Goal: Task Accomplishment & Management: Use online tool/utility

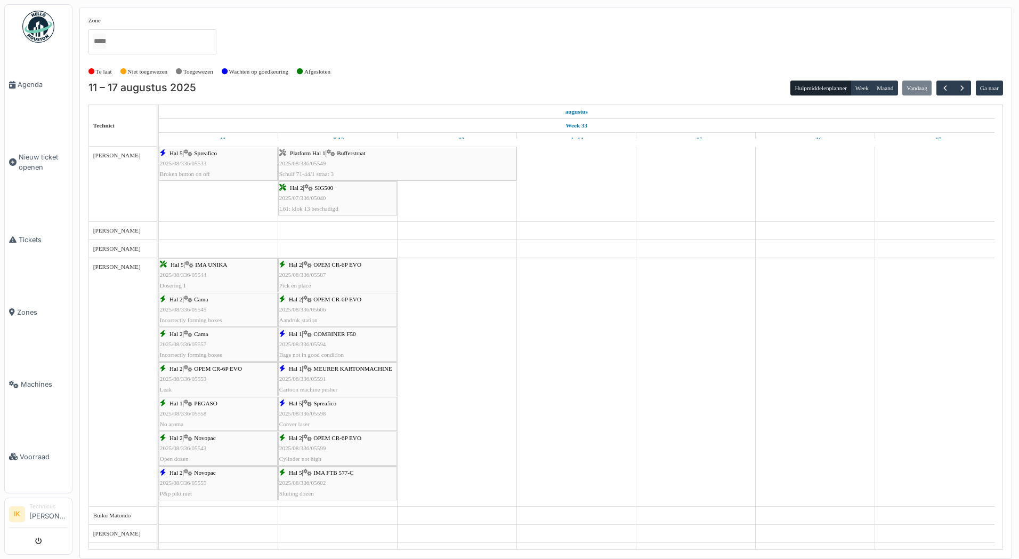
scroll to position [746, 0]
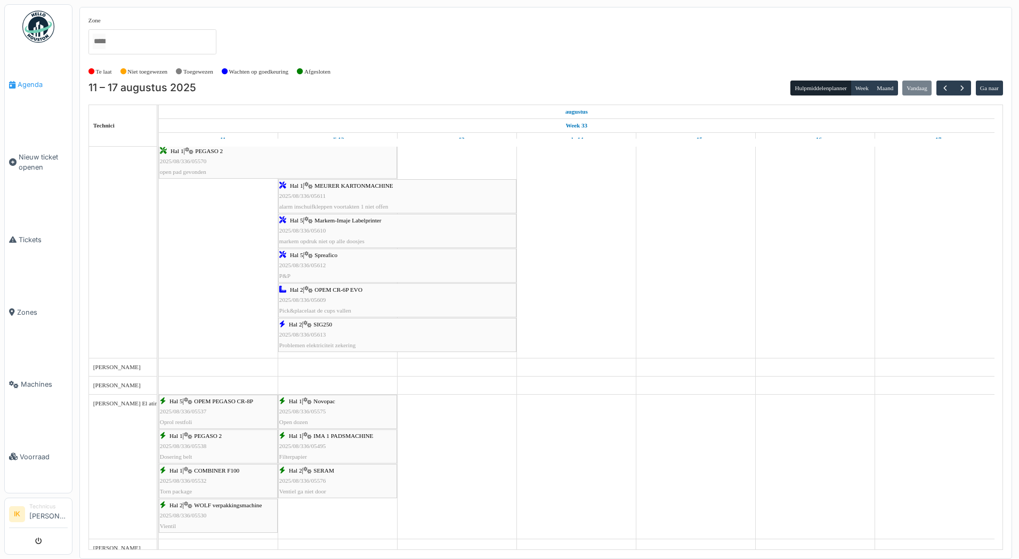
click at [30, 87] on span "Agenda" at bounding box center [43, 84] width 50 height 10
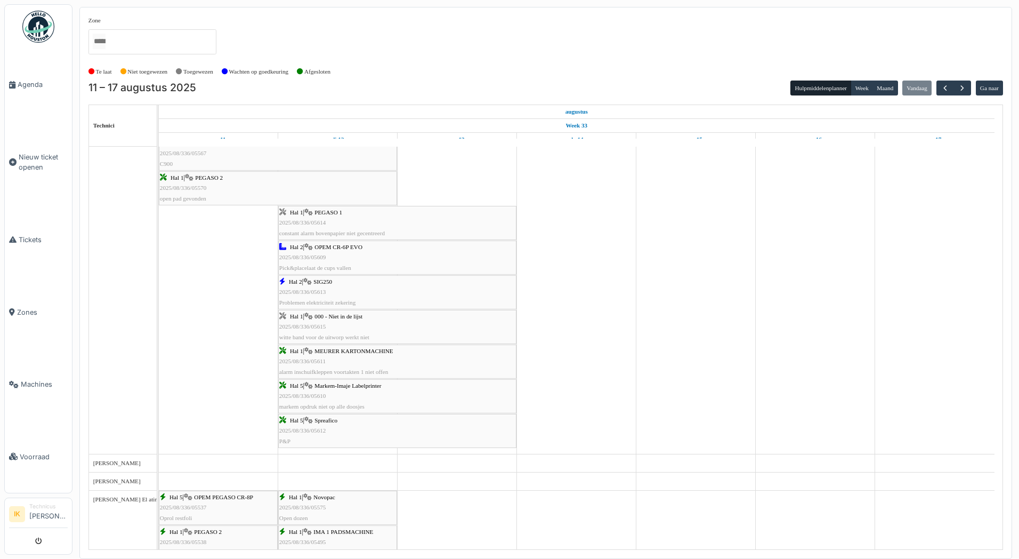
scroll to position [746, 0]
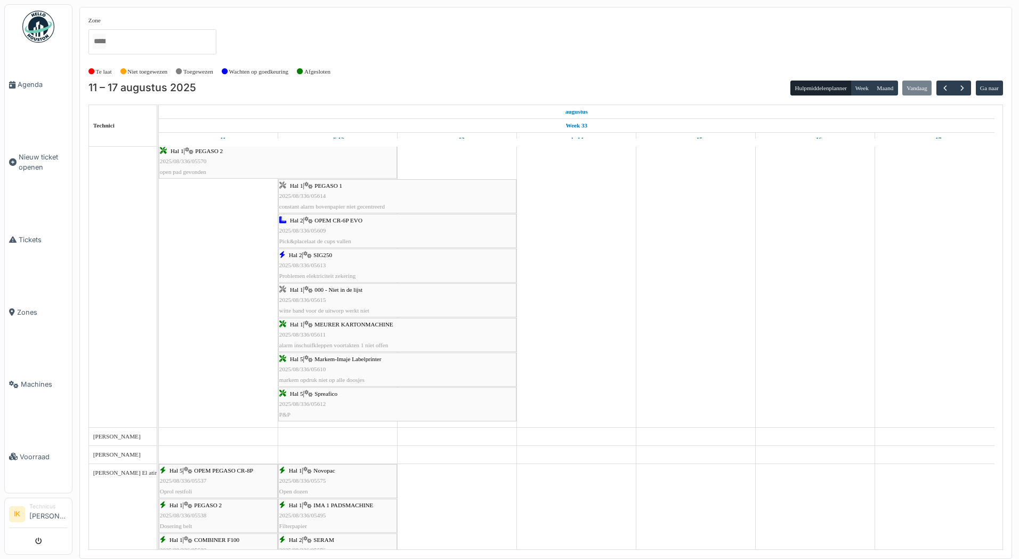
click at [367, 200] on div "Hal 1 | PEGASO 1 2025/08/336/05614 constant alarm bovenpapier niet gecentreerd" at bounding box center [397, 196] width 236 height 31
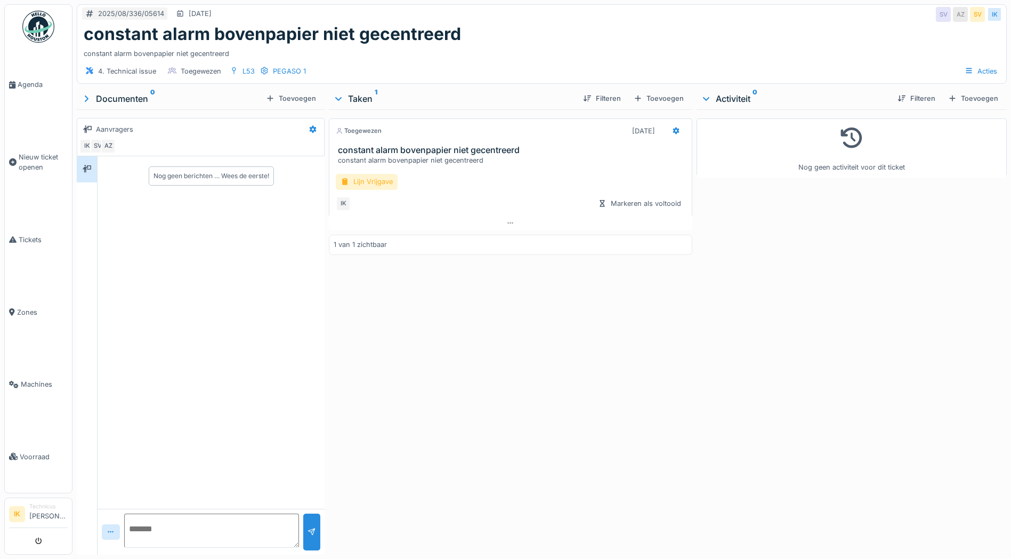
click at [383, 184] on div "Lijn Vrijgave" at bounding box center [367, 181] width 62 height 15
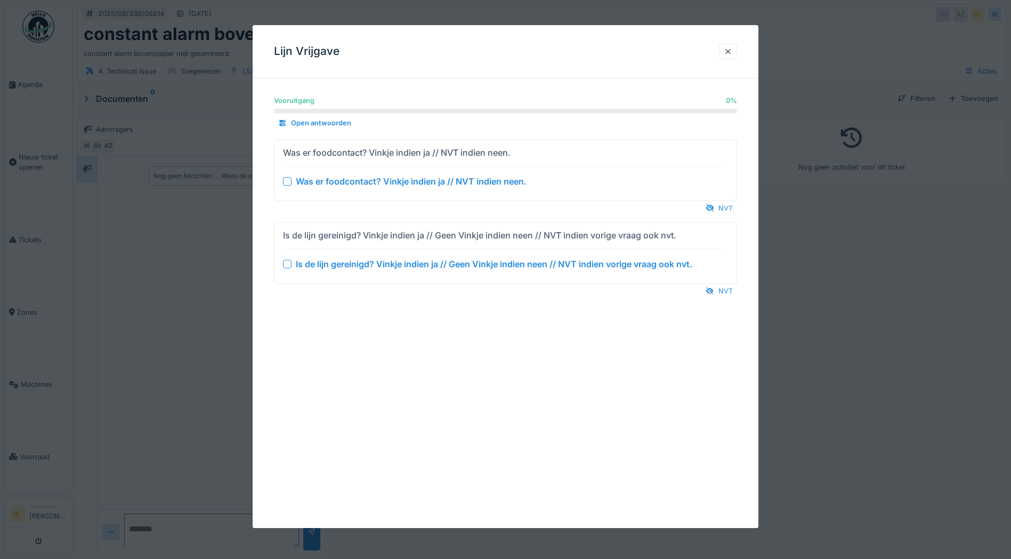
click at [289, 180] on div at bounding box center [287, 181] width 9 height 9
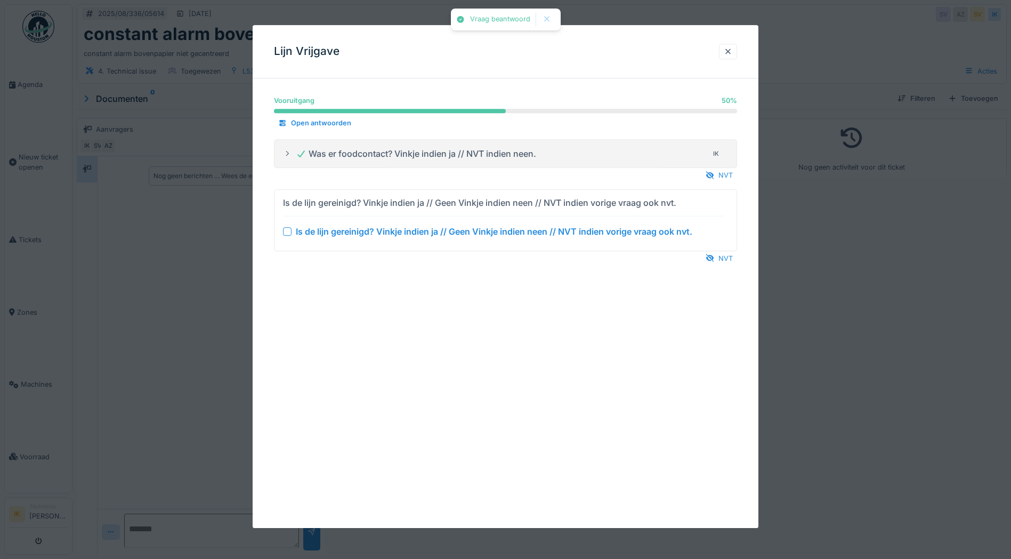
click at [287, 230] on div at bounding box center [287, 231] width 9 height 9
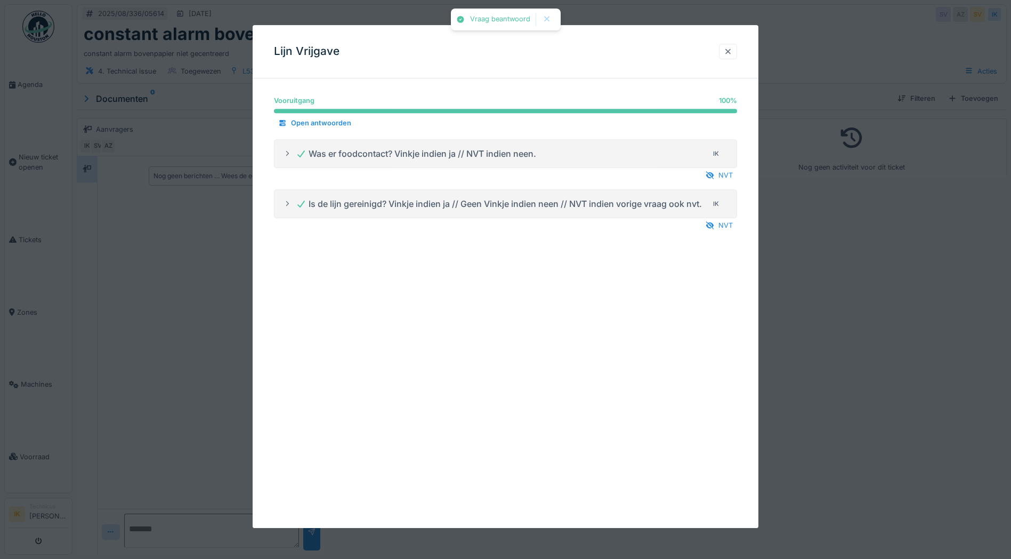
click at [730, 50] on div at bounding box center [728, 51] width 9 height 10
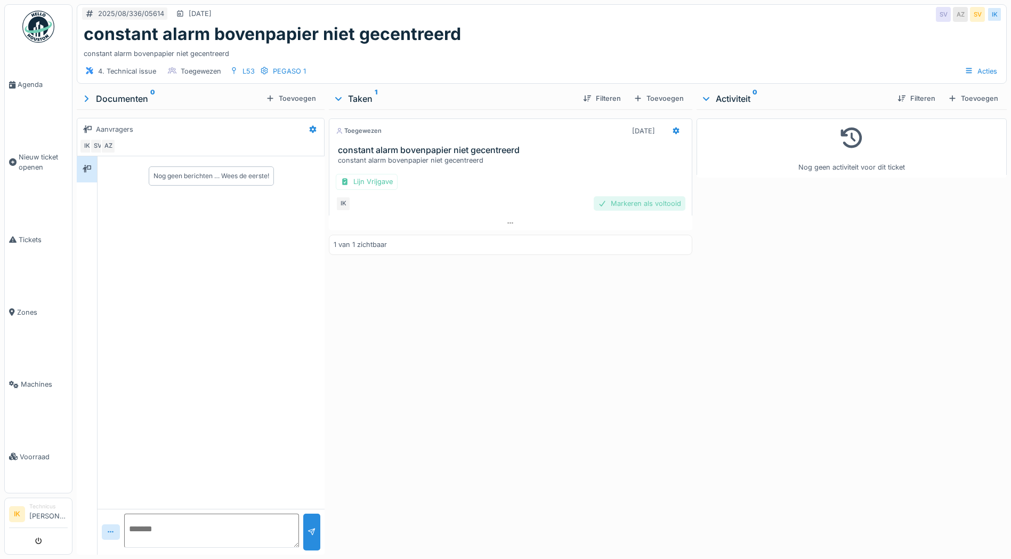
click at [620, 204] on div "Markeren als voltooid" at bounding box center [640, 203] width 92 height 14
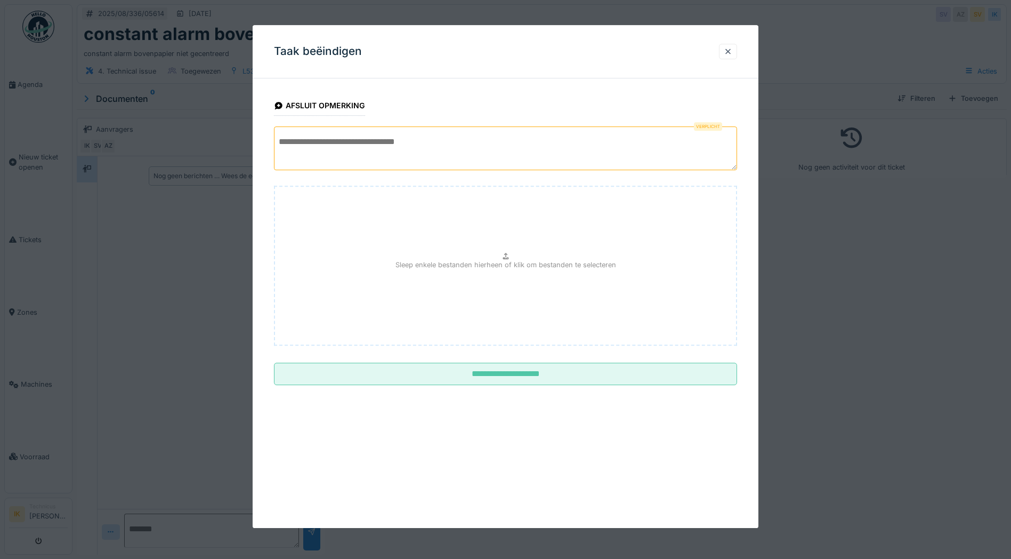
click at [315, 143] on textarea at bounding box center [505, 148] width 463 height 44
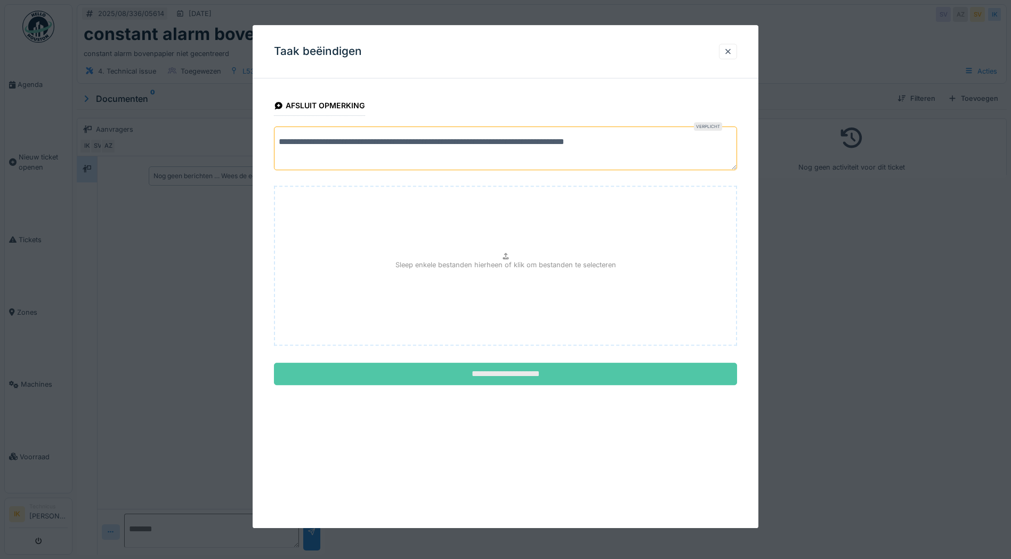
type textarea "**********"
click at [502, 376] on input "**********" at bounding box center [505, 373] width 463 height 22
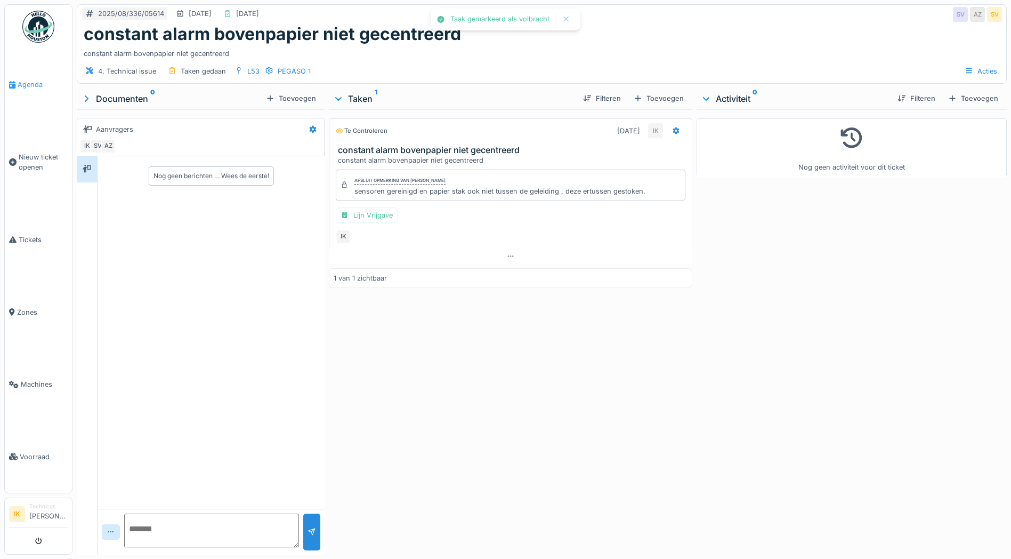
click at [22, 85] on span "Agenda" at bounding box center [43, 84] width 50 height 10
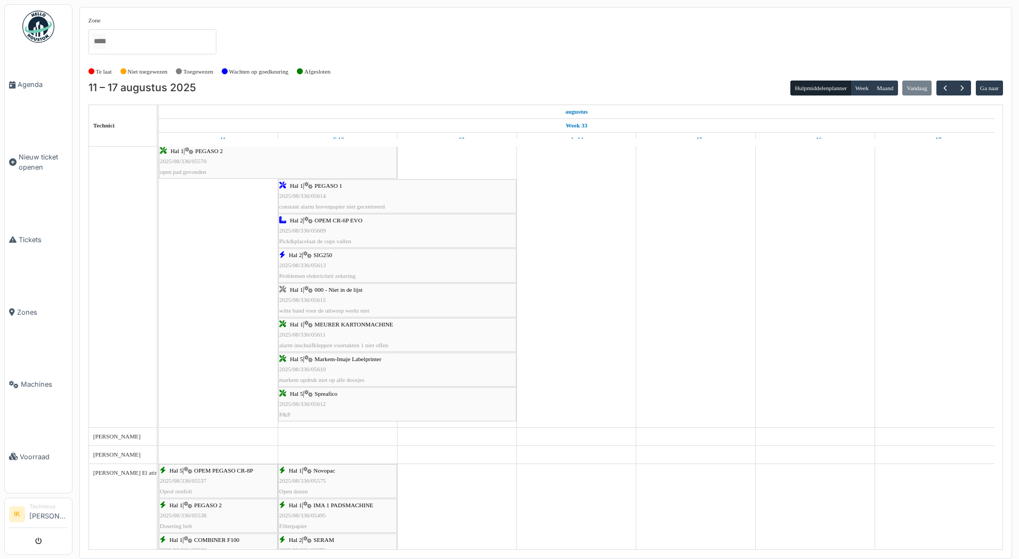
scroll to position [800, 0]
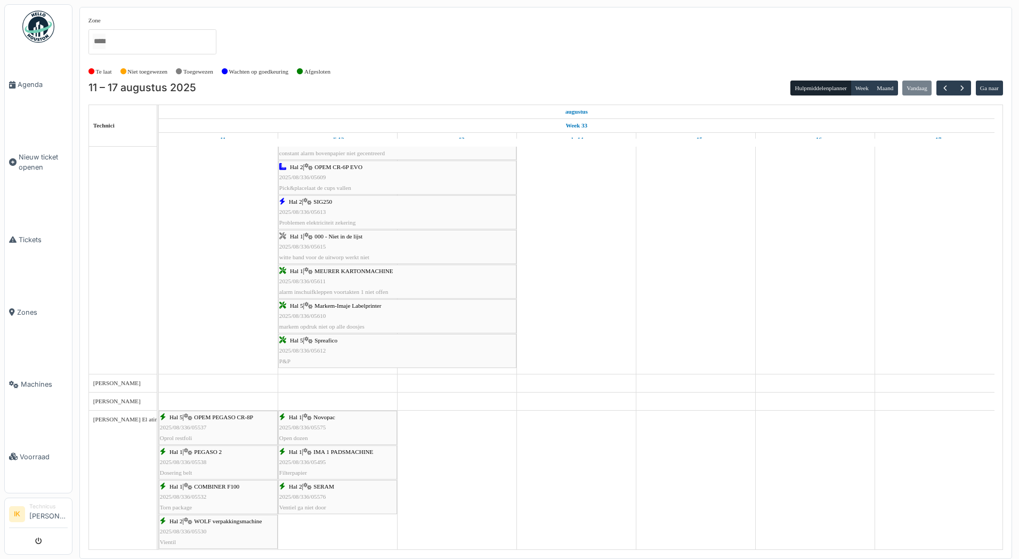
click at [341, 247] on div "Hal 1 | 000 - Niet in de lijst 2025/08/336/05615 witte band voor de uitworp wer…" at bounding box center [397, 246] width 236 height 31
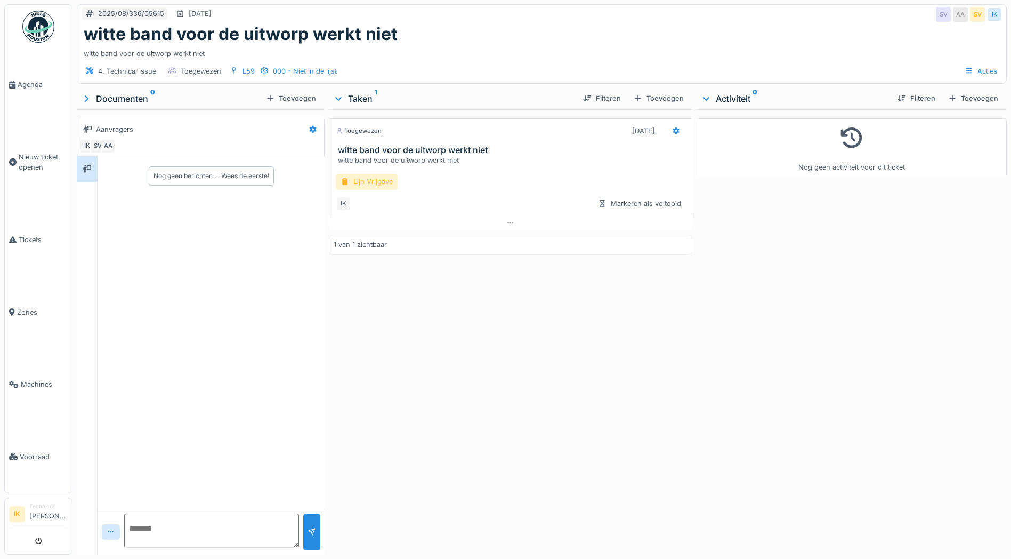
click at [361, 180] on div "Lijn Vrijgave" at bounding box center [367, 181] width 62 height 15
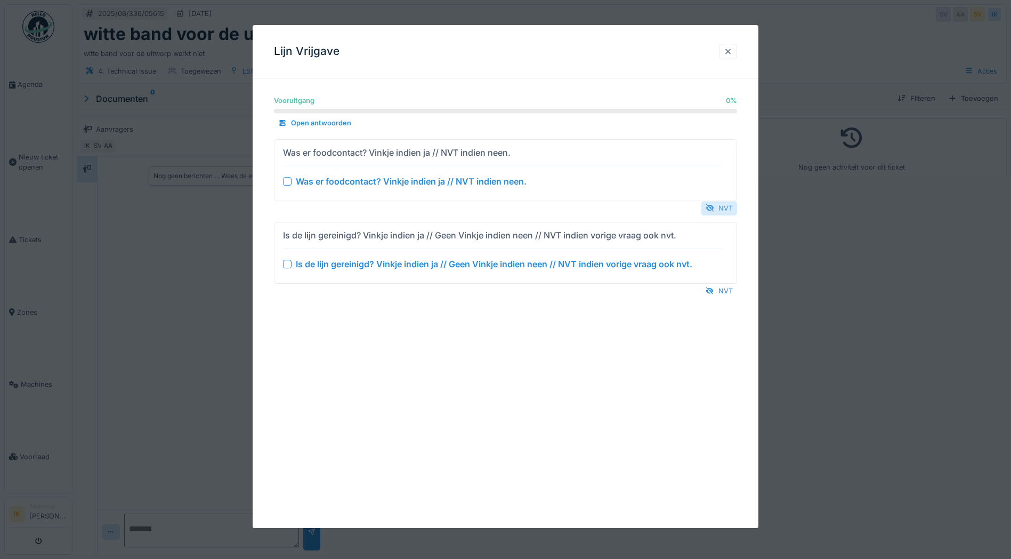
click at [725, 204] on div "NVT" at bounding box center [719, 208] width 36 height 14
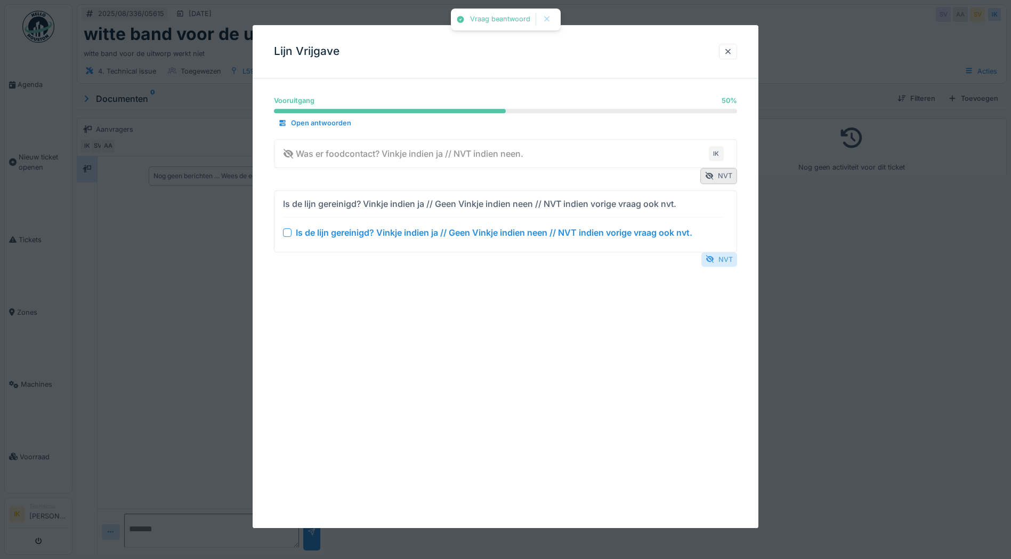
click at [730, 258] on div "NVT" at bounding box center [719, 259] width 36 height 14
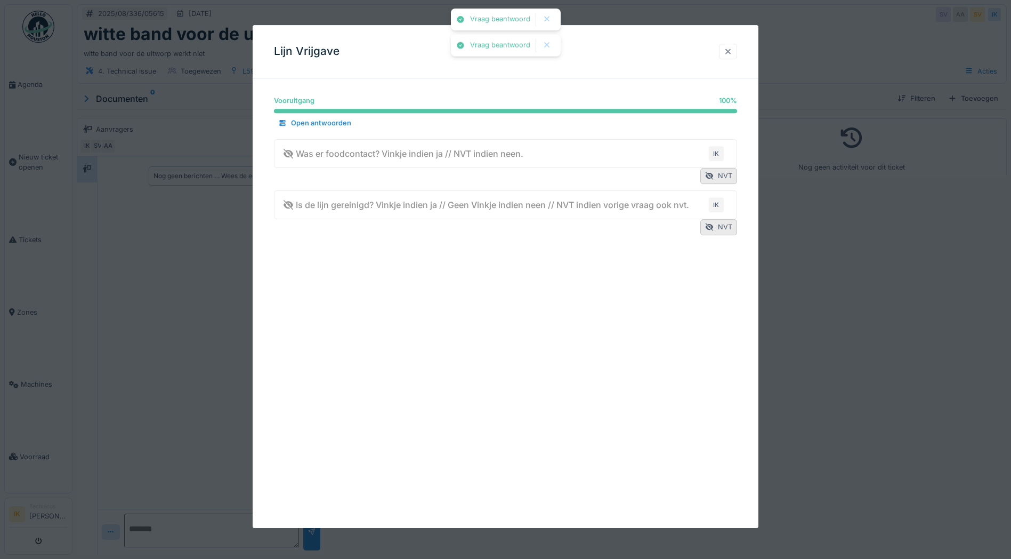
click at [732, 48] on div at bounding box center [728, 51] width 9 height 10
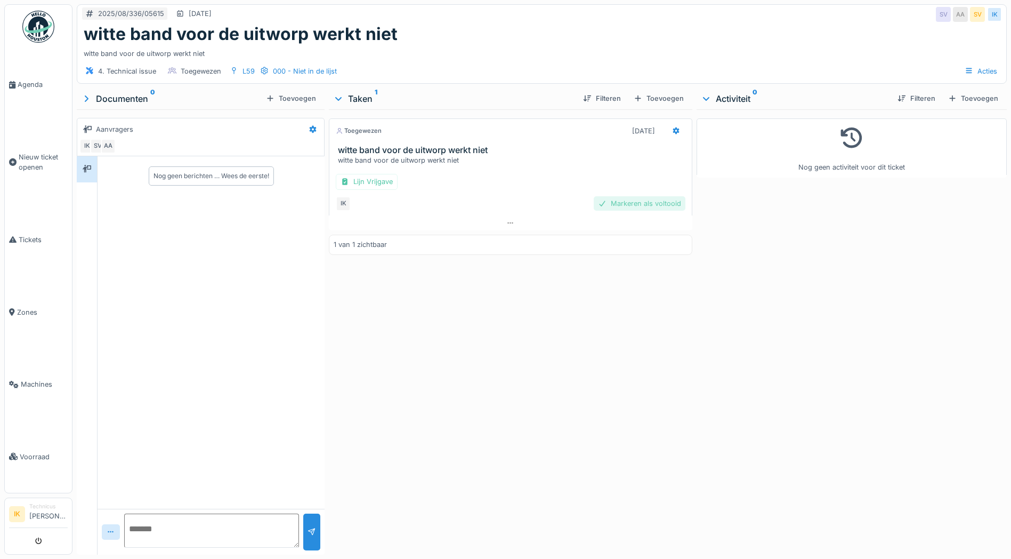
click at [632, 204] on div "Markeren als voltooid" at bounding box center [640, 203] width 92 height 14
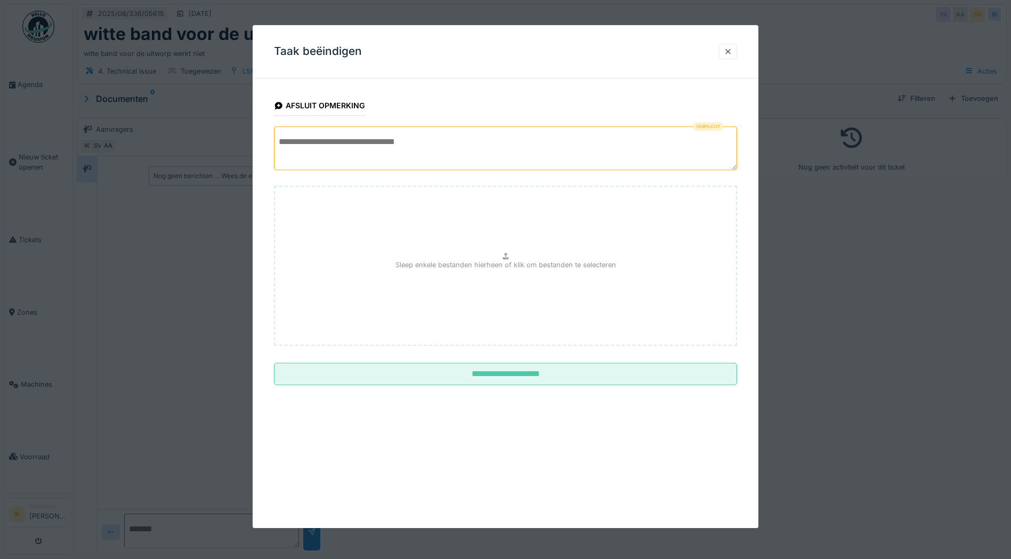
click at [318, 139] on textarea at bounding box center [505, 148] width 463 height 44
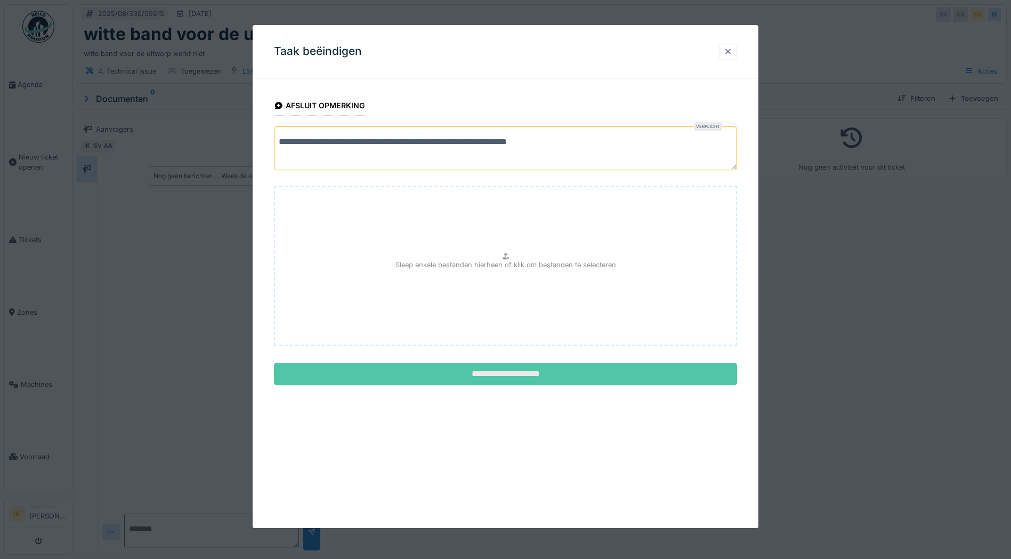
type textarea "**********"
click at [501, 372] on input "**********" at bounding box center [505, 373] width 463 height 22
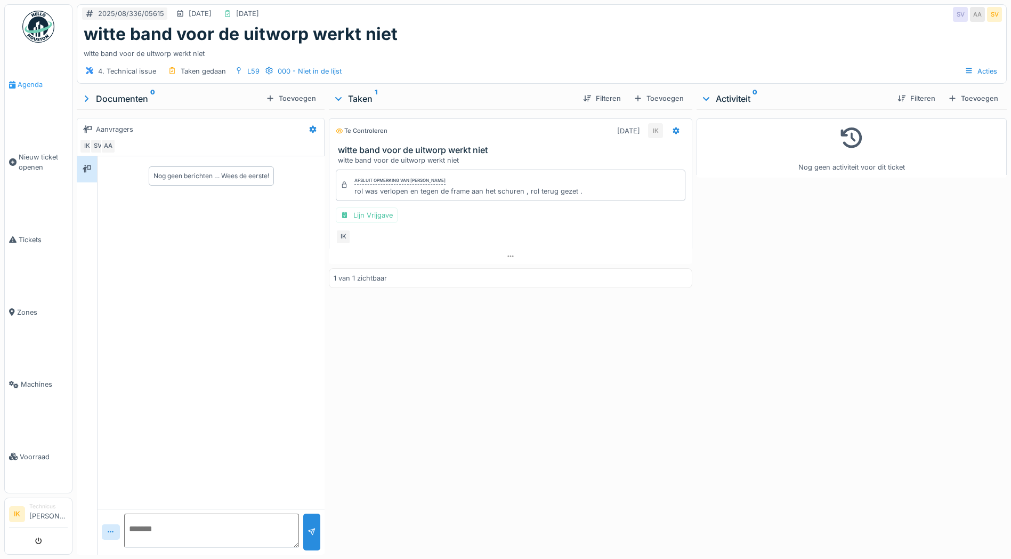
click at [23, 83] on span "Agenda" at bounding box center [43, 84] width 50 height 10
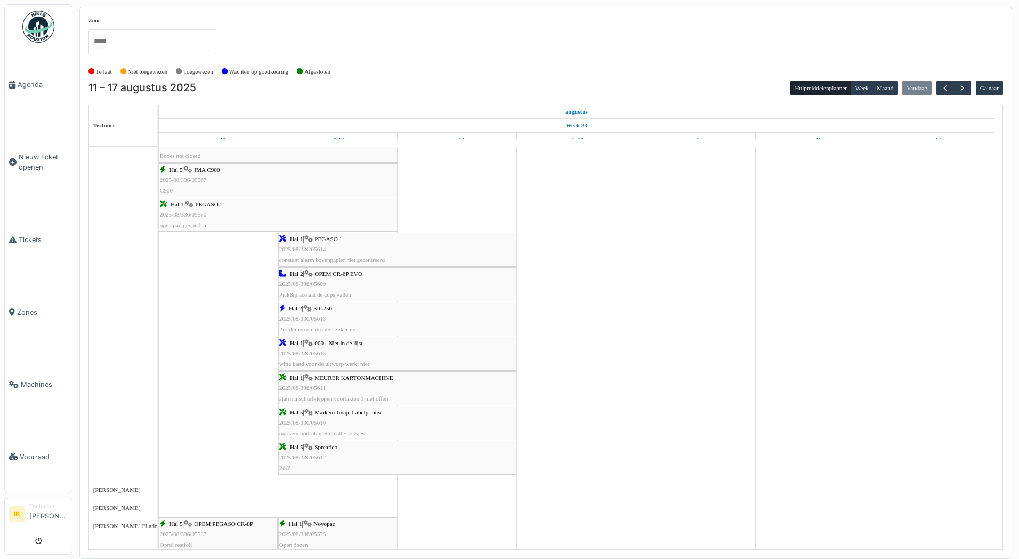
scroll to position [746, 0]
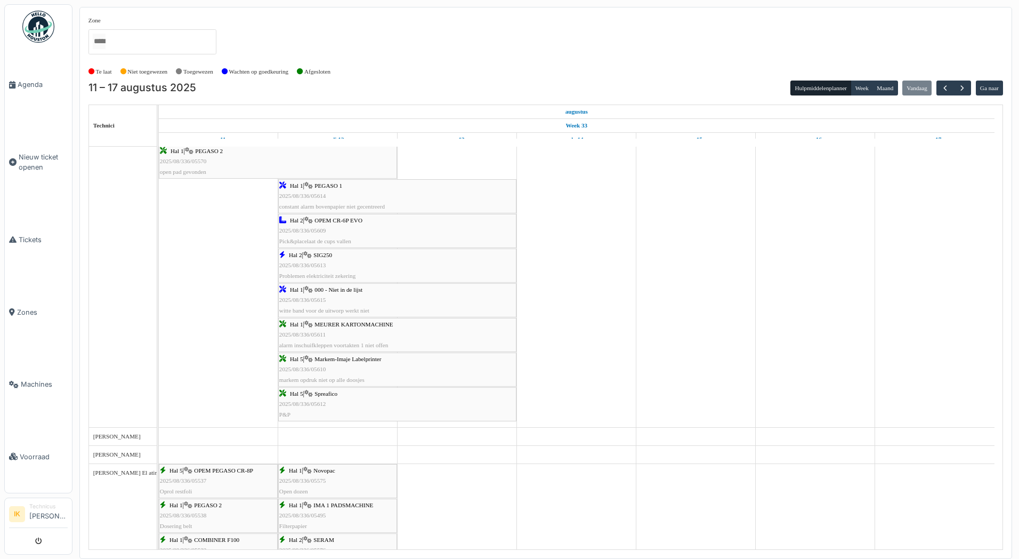
click at [361, 263] on div "Hal 2 | SIG250 2025/08/336/05613 Problemen elektriciteit zekering" at bounding box center [397, 265] width 236 height 31
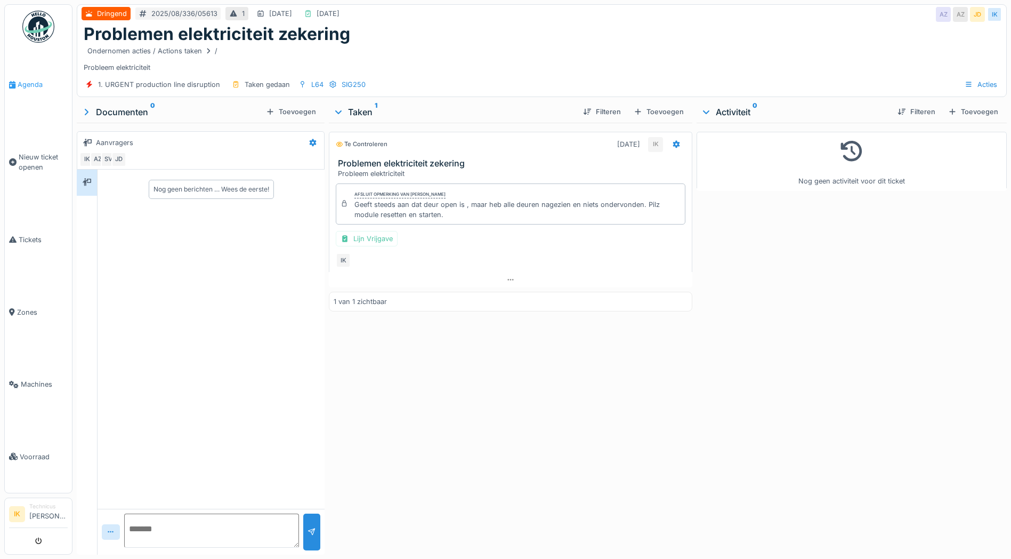
click at [28, 85] on span "Agenda" at bounding box center [43, 84] width 50 height 10
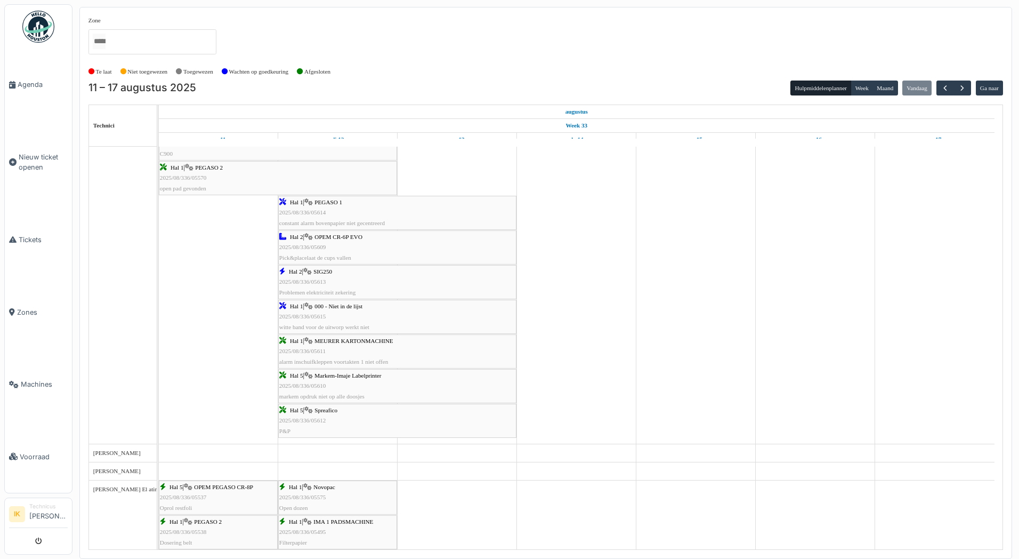
scroll to position [746, 0]
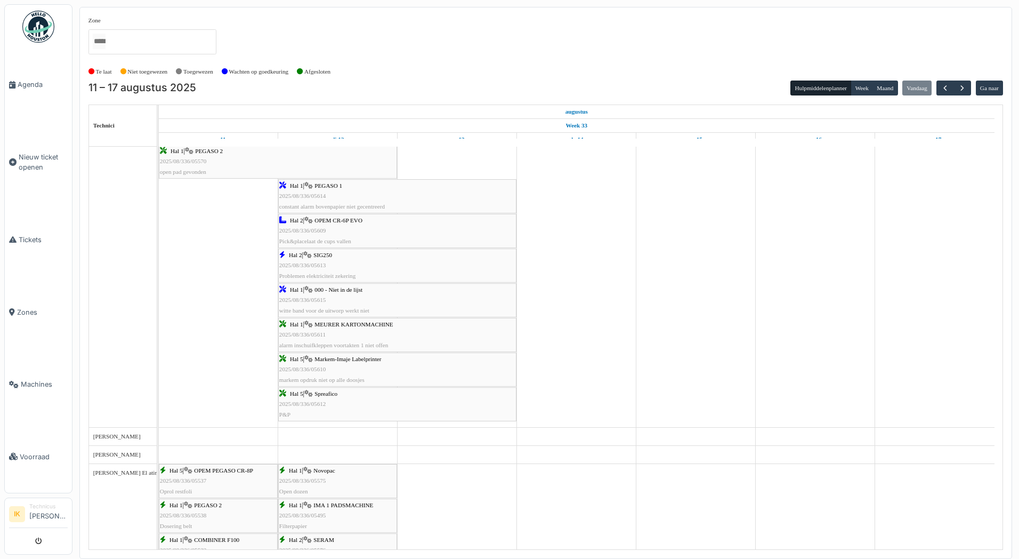
click at [602, 204] on td at bounding box center [576, 168] width 119 height 1537
click at [27, 80] on span "Agenda" at bounding box center [43, 84] width 50 height 10
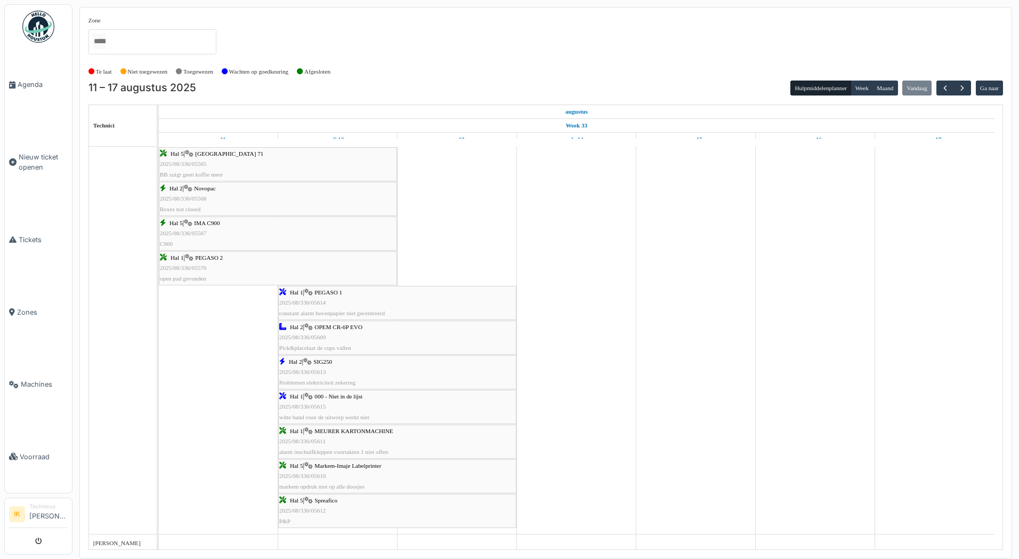
scroll to position [693, 0]
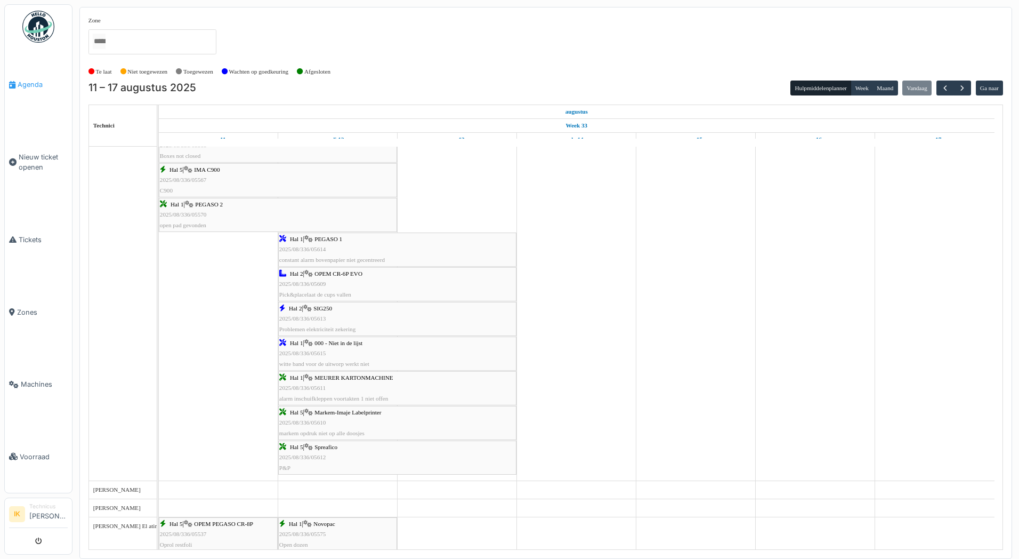
click at [34, 83] on span "Agenda" at bounding box center [43, 84] width 50 height 10
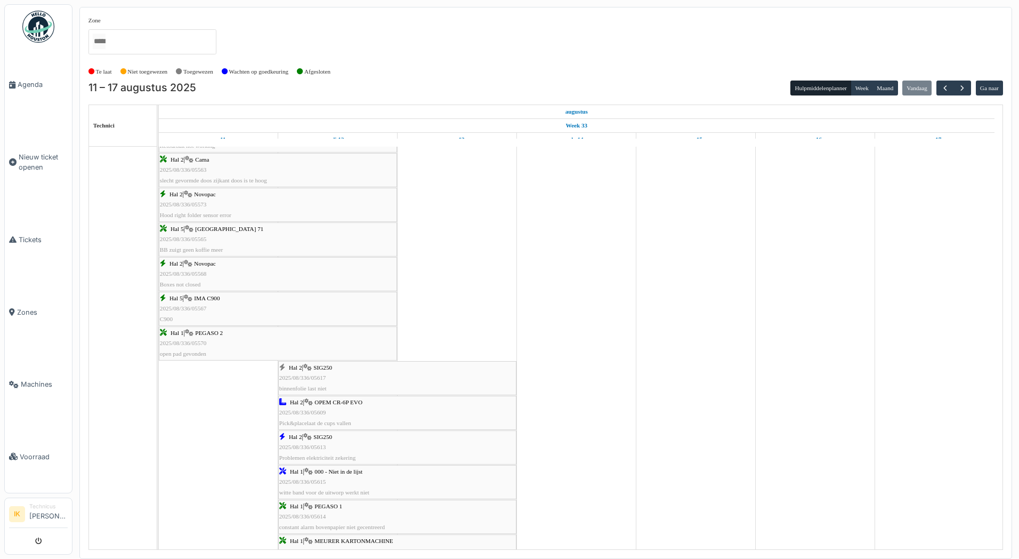
scroll to position [640, 0]
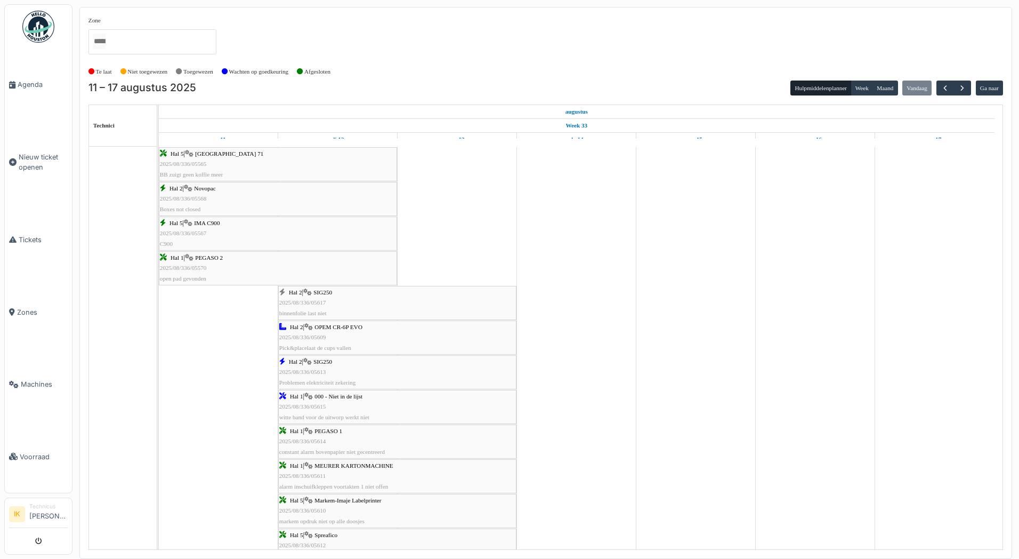
click at [316, 295] on div "Hal 2 | SIG250 2025/08/336/05617 binnenfolie last niet" at bounding box center [397, 302] width 236 height 31
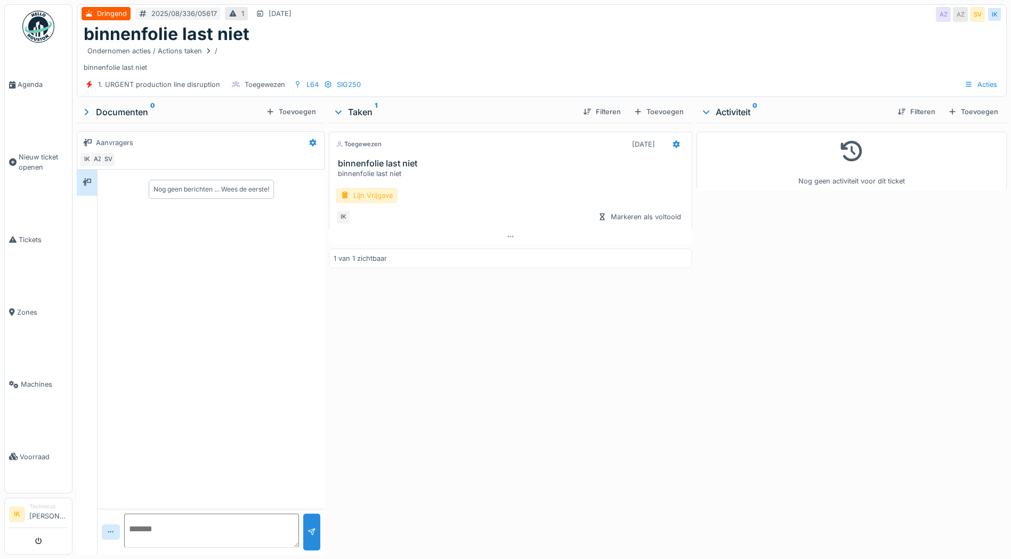
click at [372, 192] on div "Lijn Vrijgave" at bounding box center [367, 195] width 62 height 15
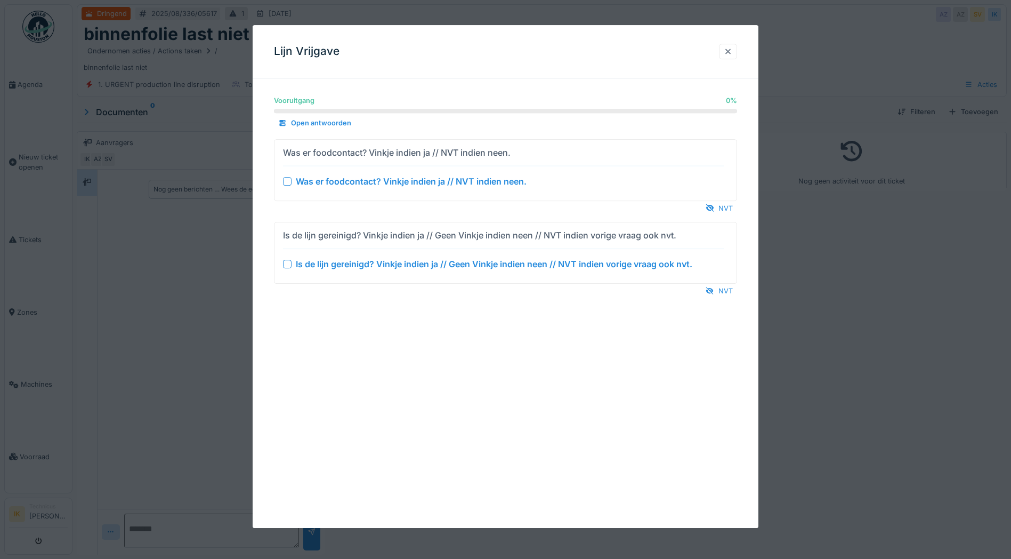
click at [284, 179] on div at bounding box center [287, 181] width 9 height 9
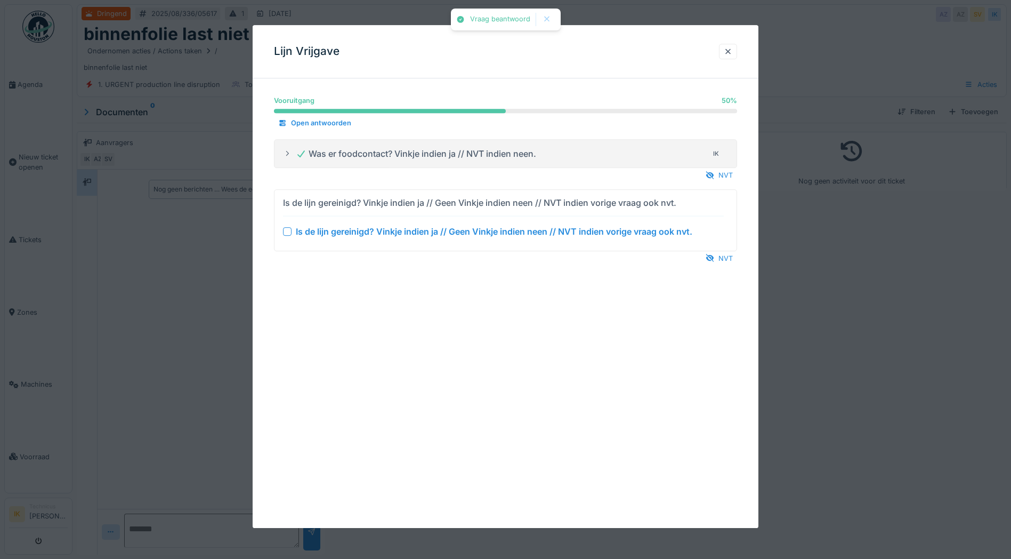
click at [286, 230] on div at bounding box center [287, 231] width 9 height 9
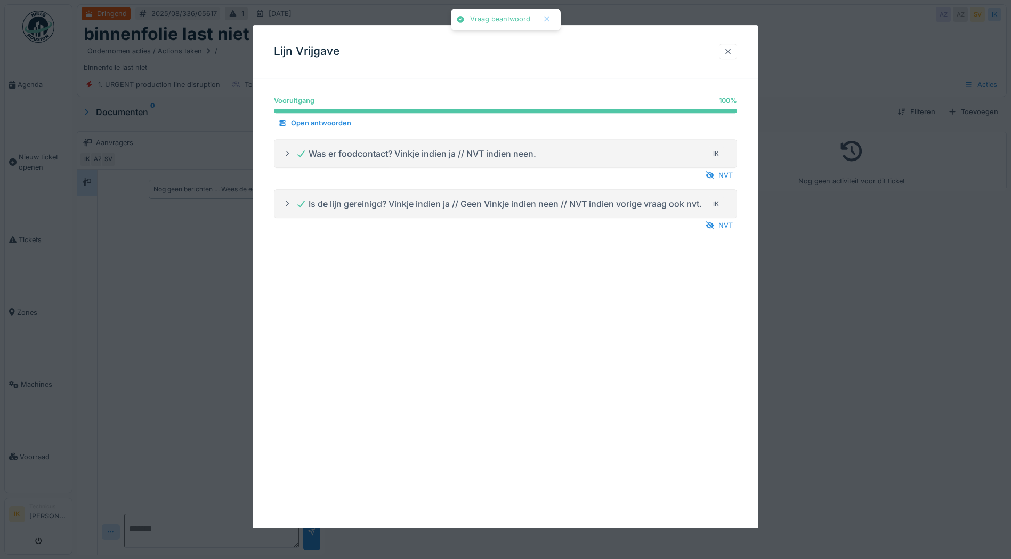
click at [729, 50] on div at bounding box center [728, 51] width 9 height 10
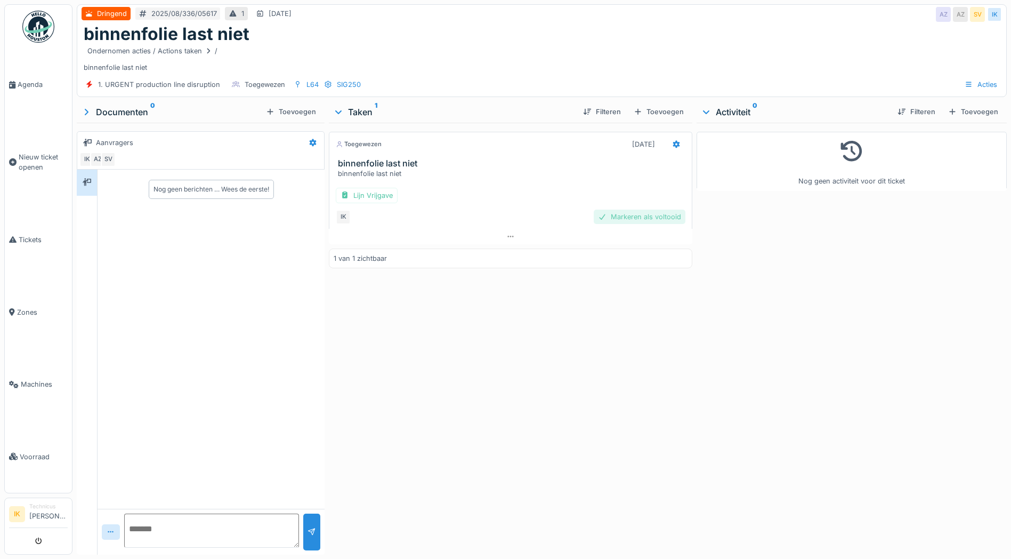
click at [645, 217] on div "Markeren als voltooid" at bounding box center [640, 216] width 92 height 14
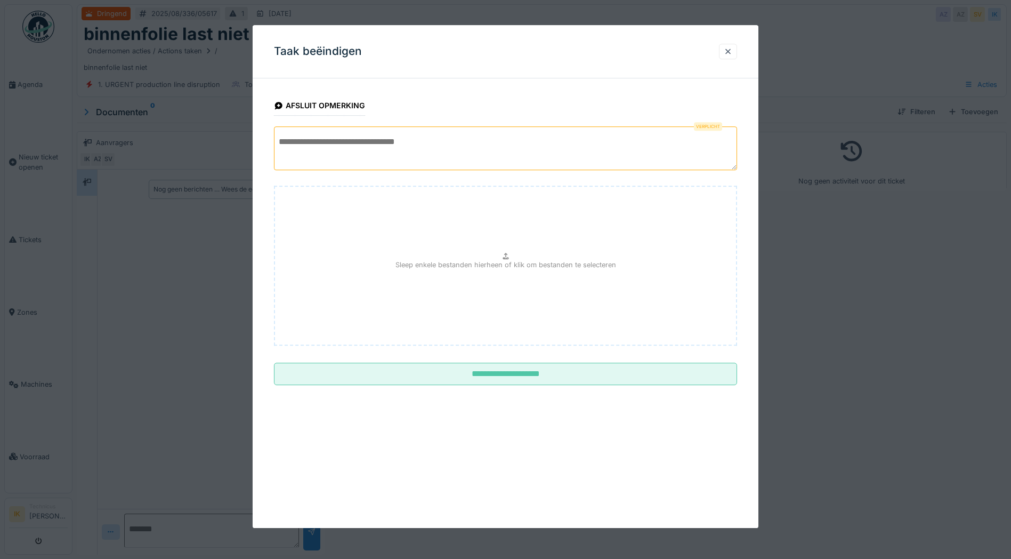
click at [296, 137] on textarea at bounding box center [505, 148] width 463 height 44
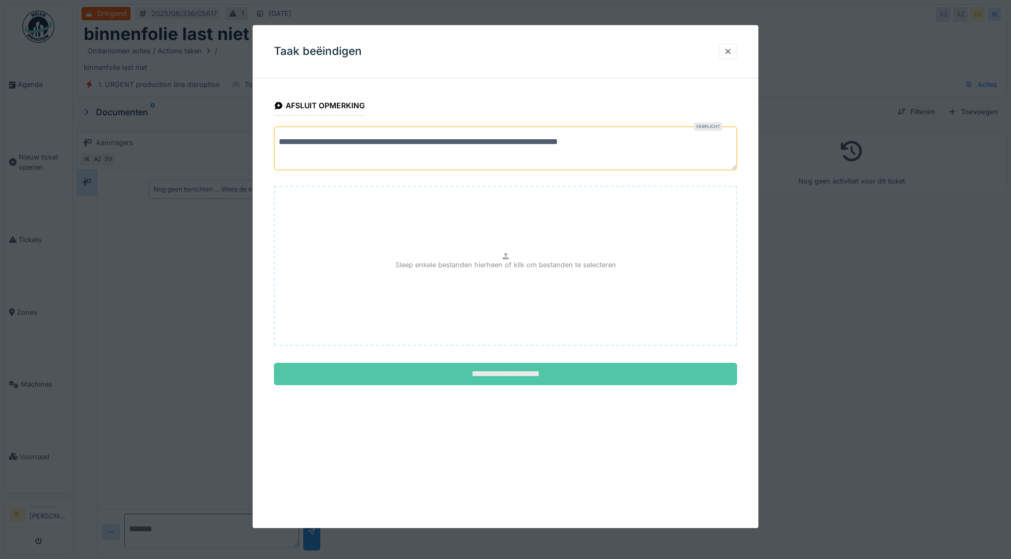
type textarea "**********"
click at [490, 375] on input "**********" at bounding box center [505, 373] width 463 height 22
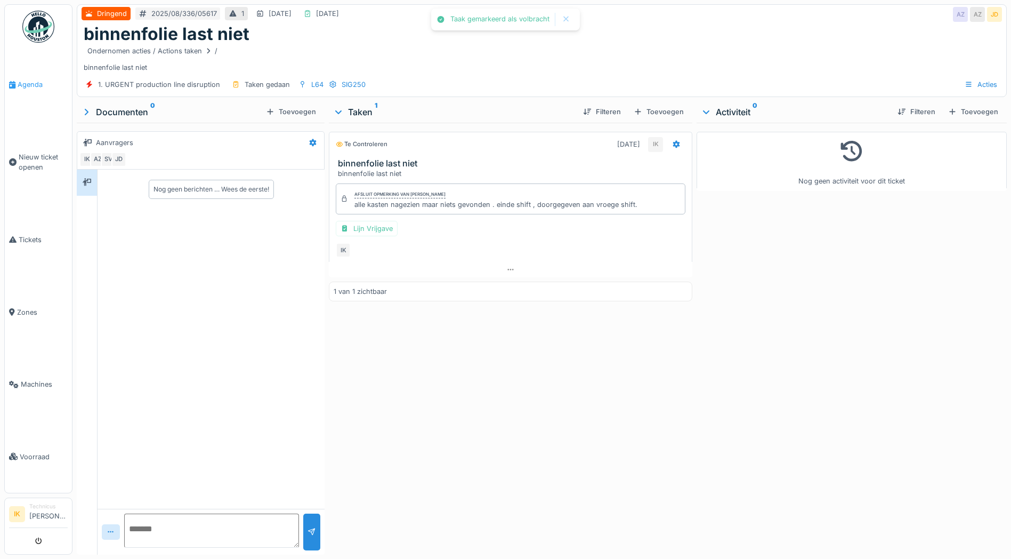
click at [33, 85] on span "Agenda" at bounding box center [43, 84] width 50 height 10
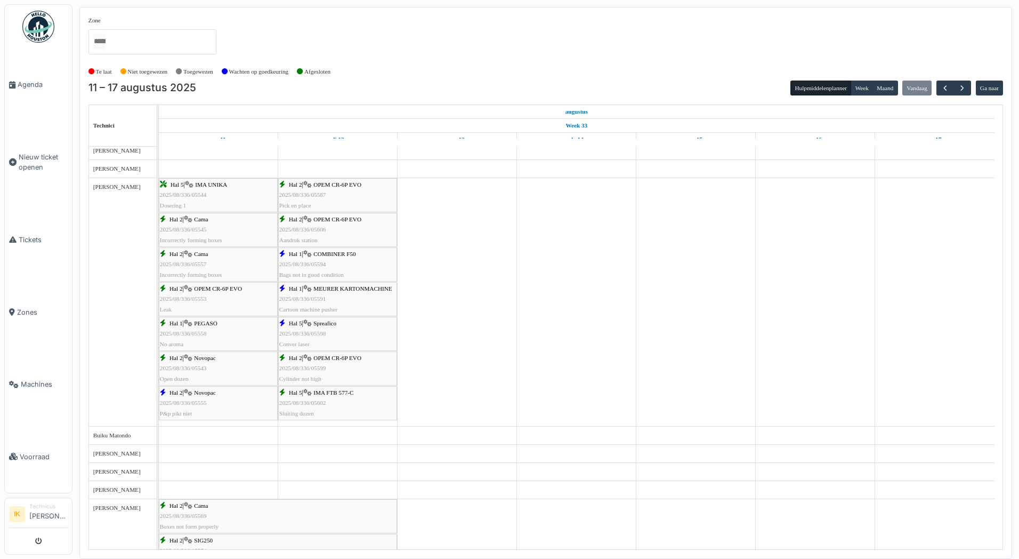
scroll to position [160, 0]
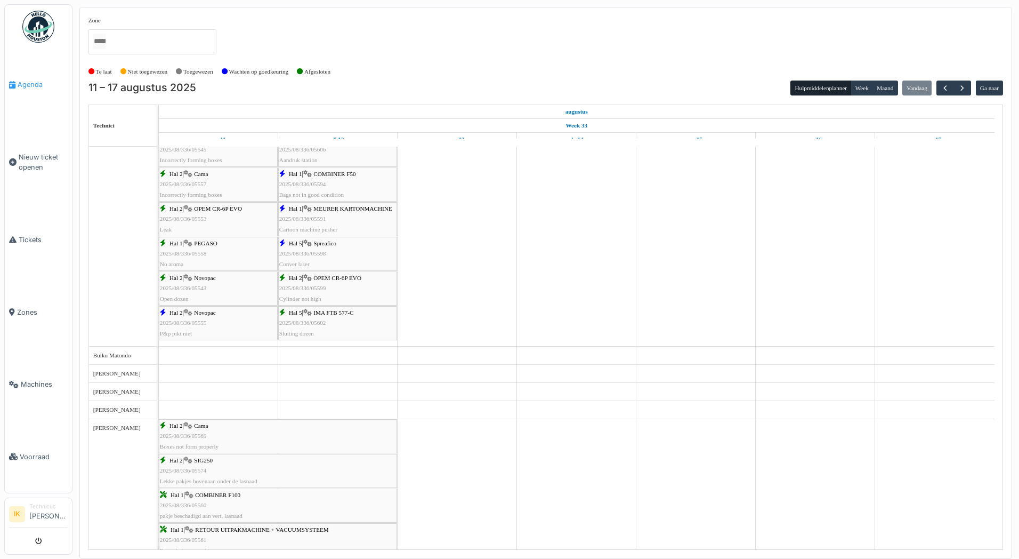
click at [21, 84] on span "Agenda" at bounding box center [43, 84] width 50 height 10
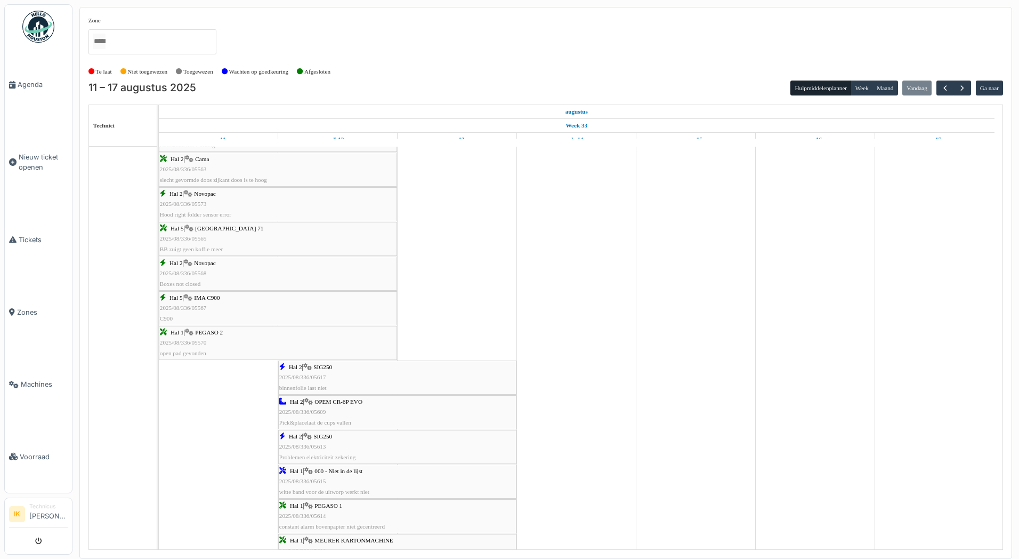
scroll to position [423, 0]
